Goal: Information Seeking & Learning: Learn about a topic

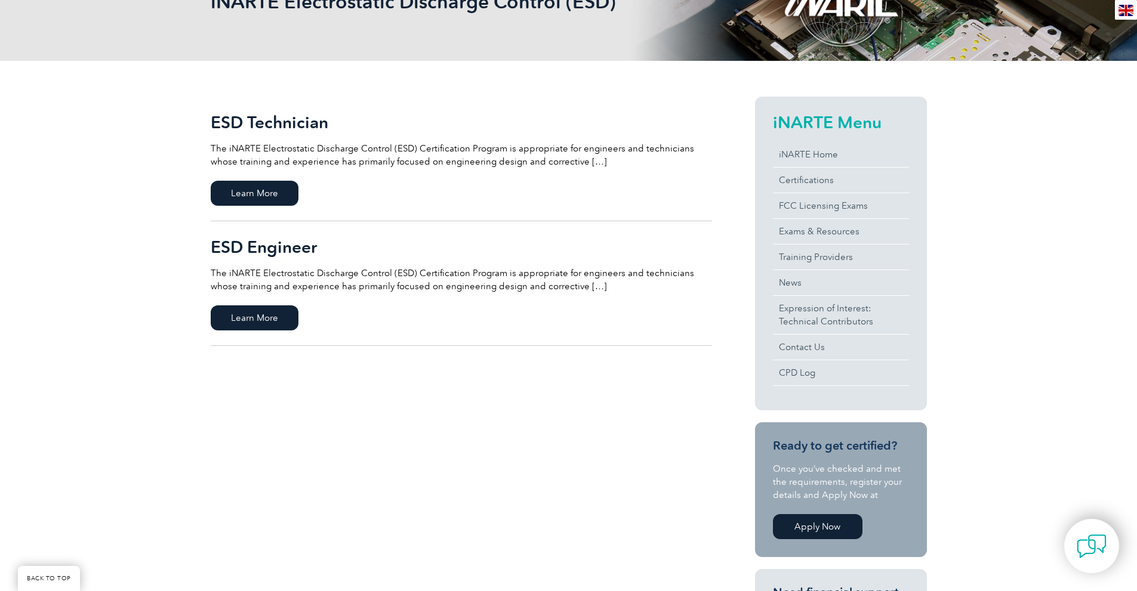
scroll to position [239, 0]
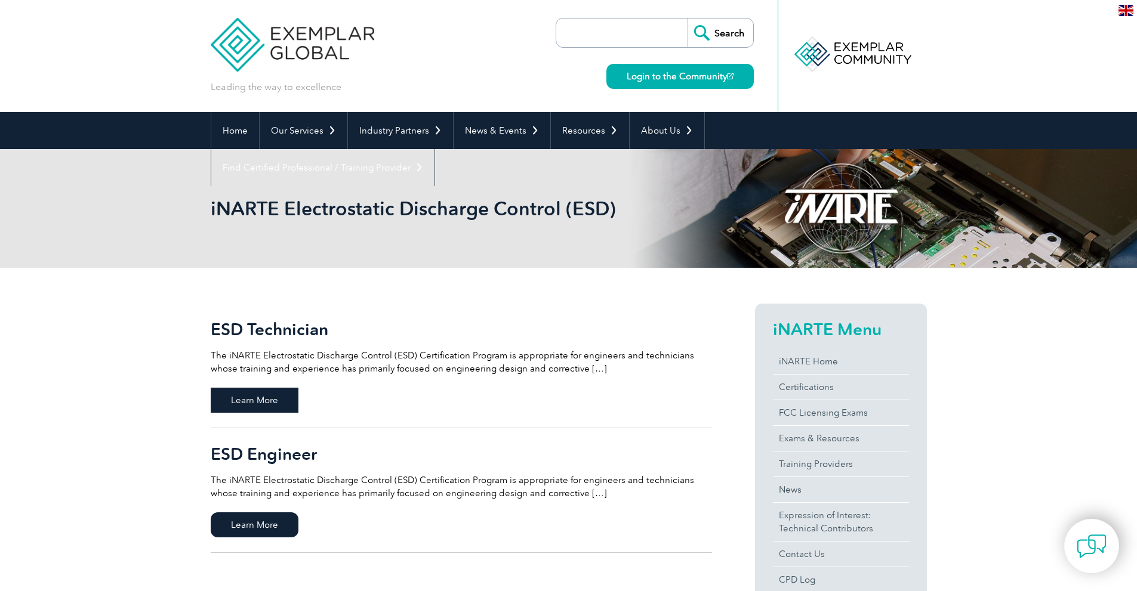
click at [273, 407] on span "Learn More" at bounding box center [255, 400] width 88 height 25
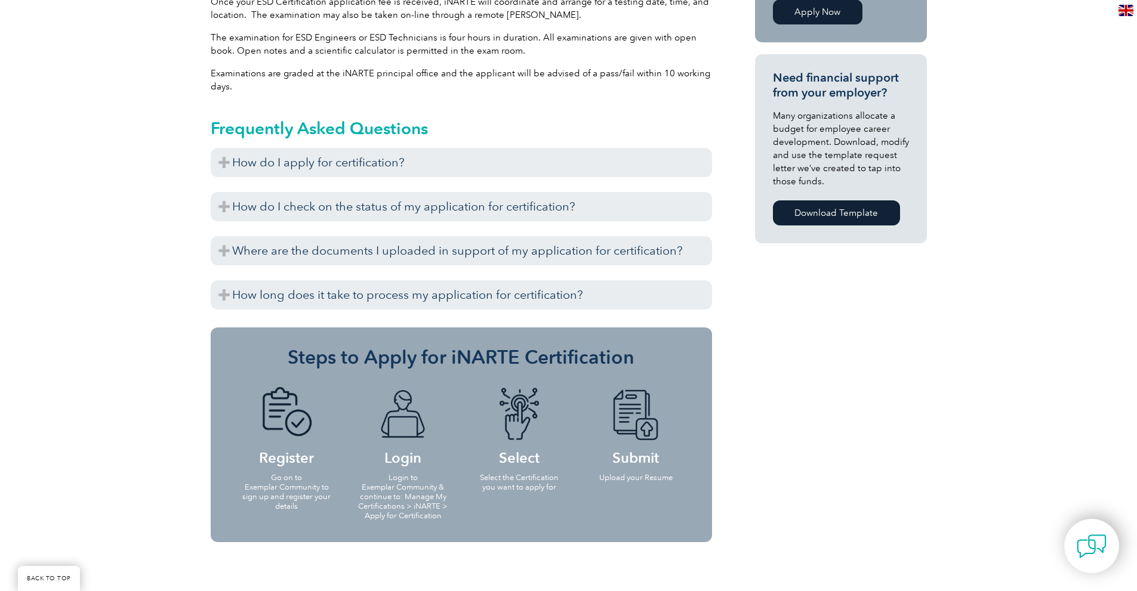
scroll to position [835, 0]
